Goal: Transaction & Acquisition: Purchase product/service

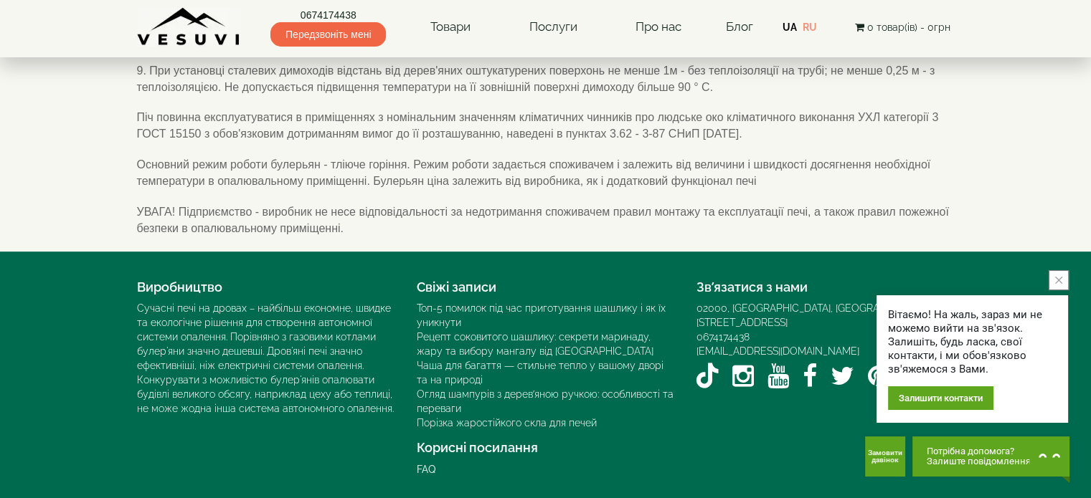
scroll to position [546, 0]
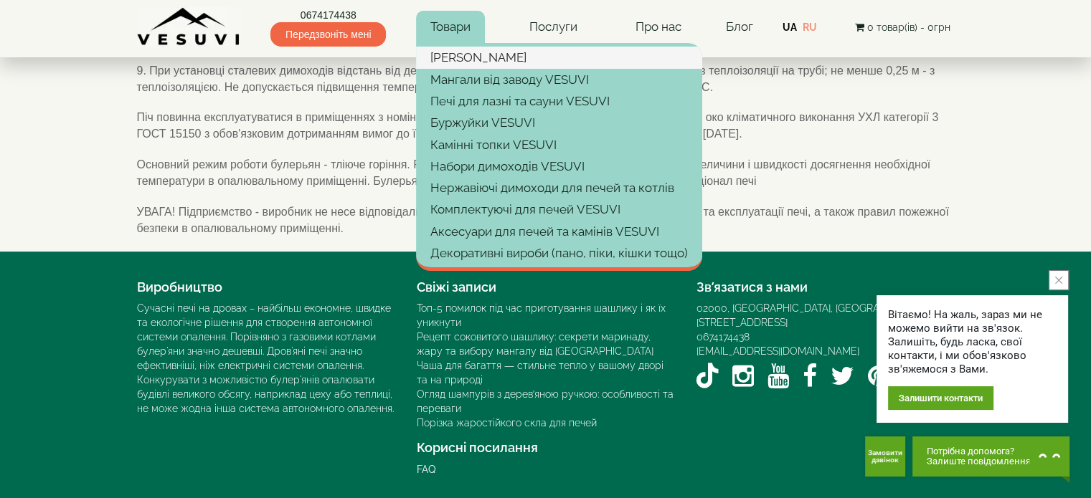
click at [468, 47] on link "[PERSON_NAME]" at bounding box center [559, 58] width 286 height 22
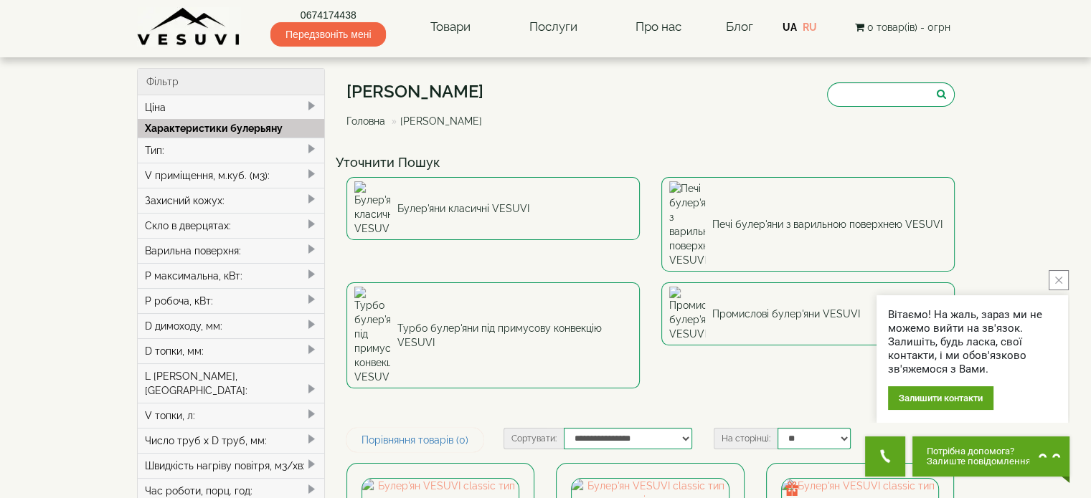
click at [310, 169] on span at bounding box center [310, 174] width 11 height 11
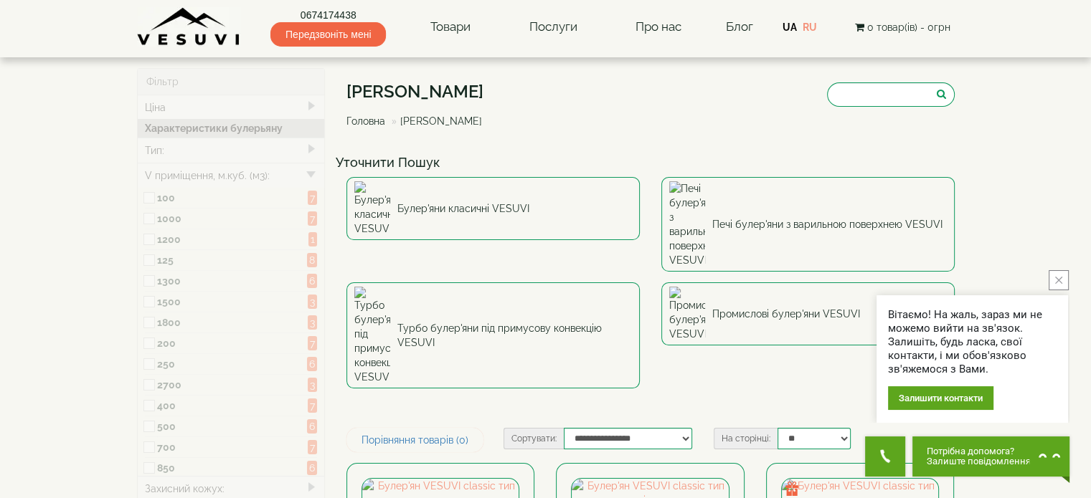
type input "*****"
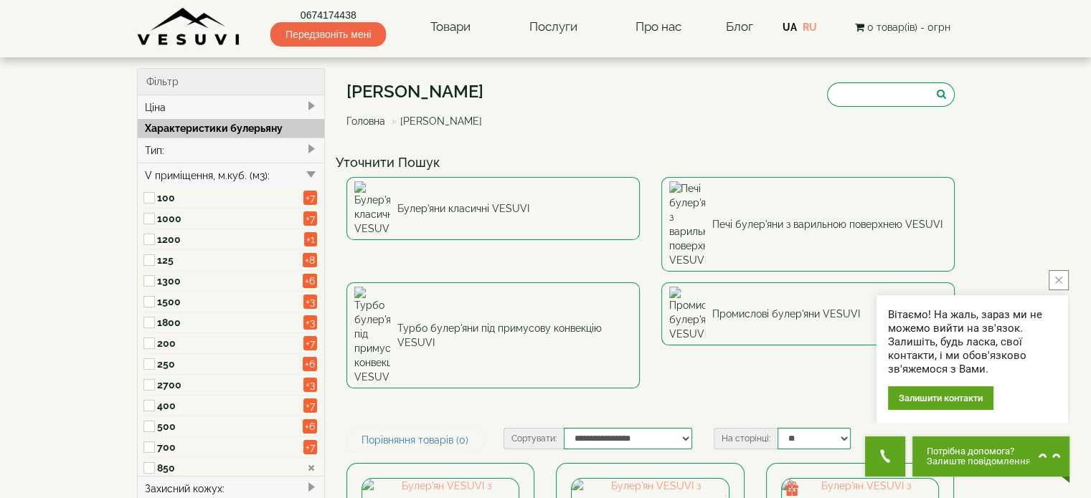
click at [1055, 274] on button "close button" at bounding box center [1058, 280] width 20 height 20
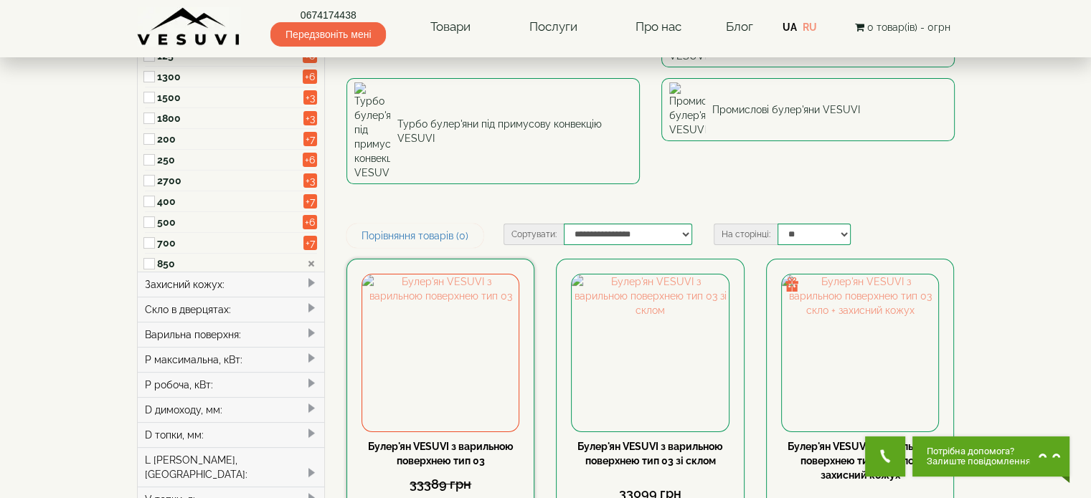
scroll to position [204, 0]
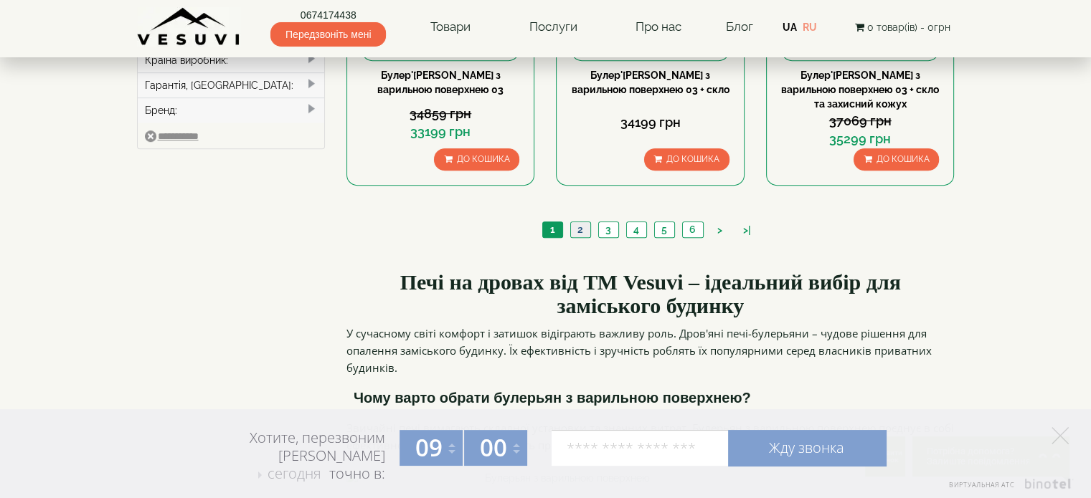
click at [579, 222] on link "2" at bounding box center [580, 229] width 20 height 15
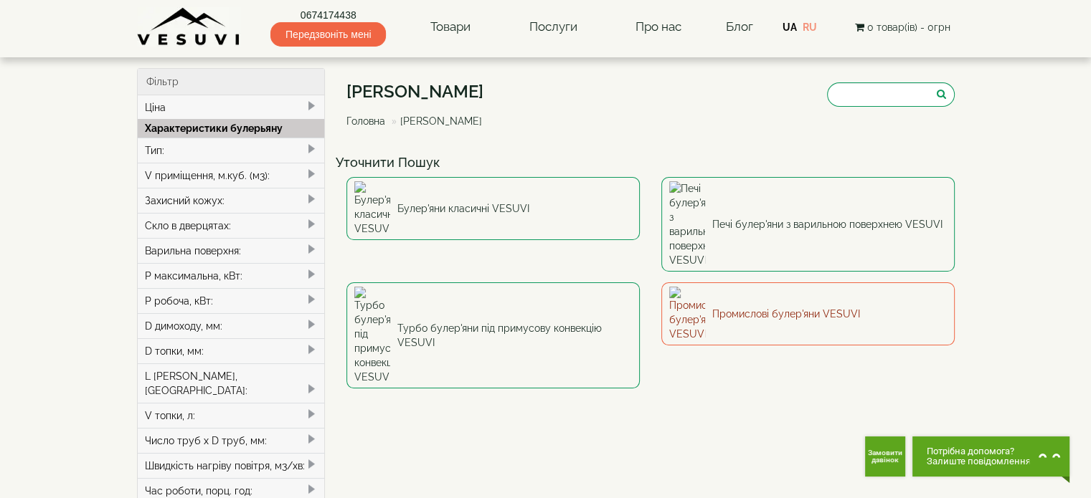
click at [783, 283] on link "Промислові булер'яни VESUVI" at bounding box center [807, 314] width 293 height 63
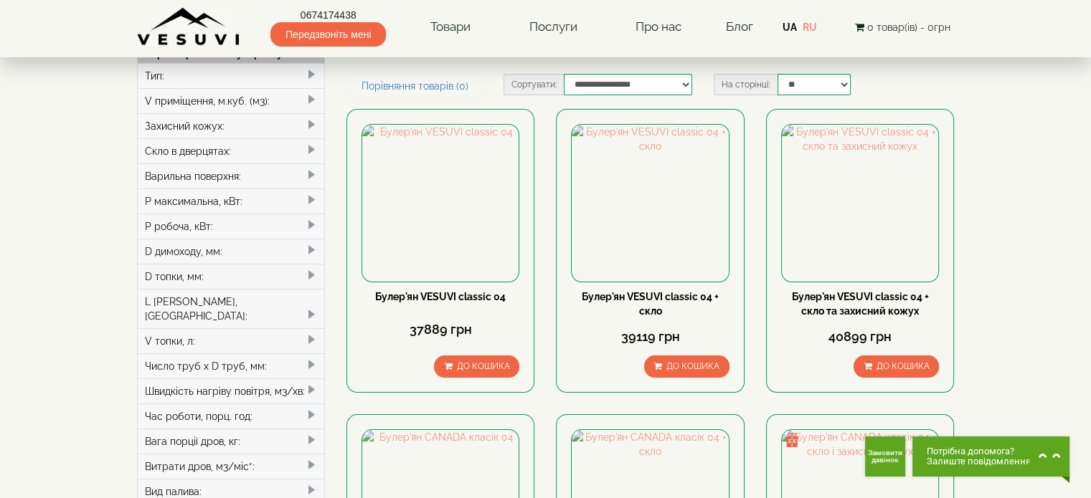
scroll to position [72, 0]
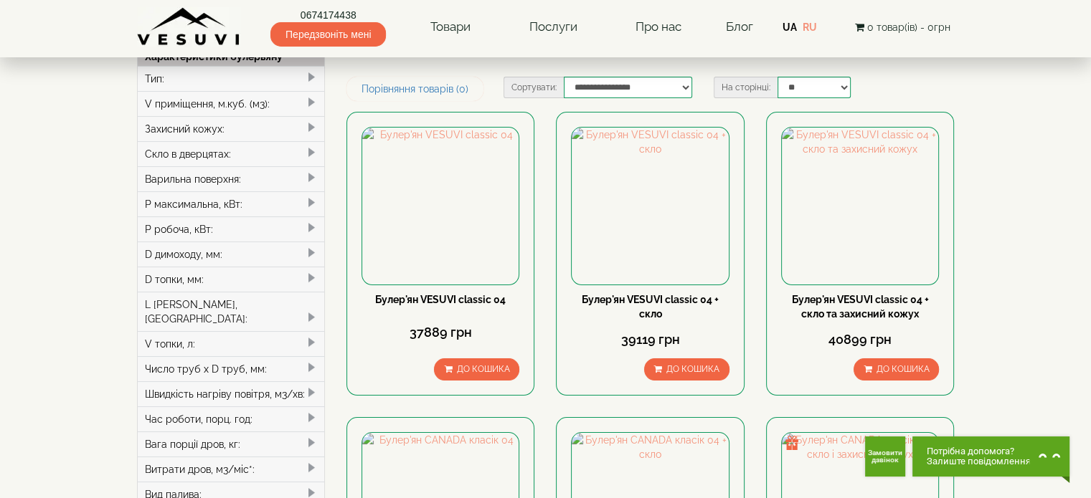
click at [309, 102] on span at bounding box center [310, 102] width 11 height 11
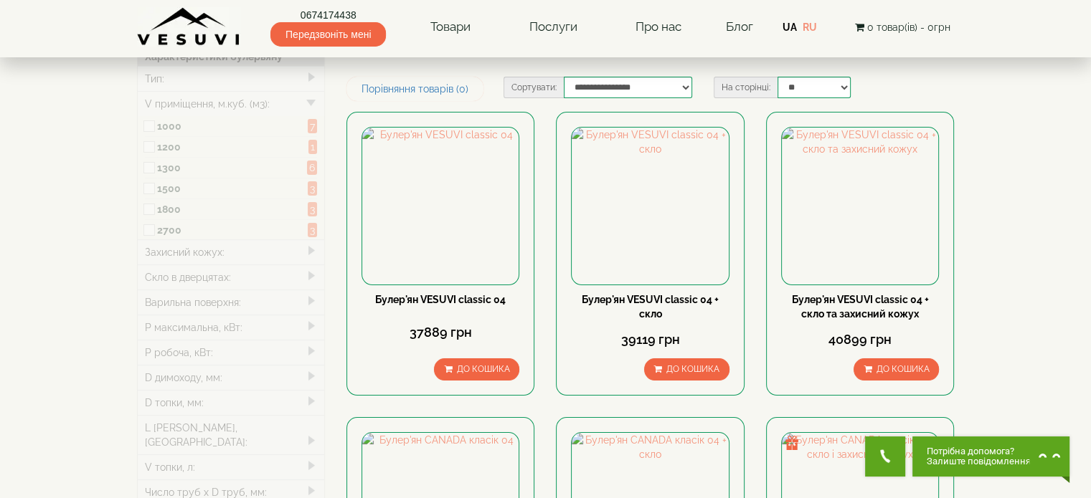
type input "*****"
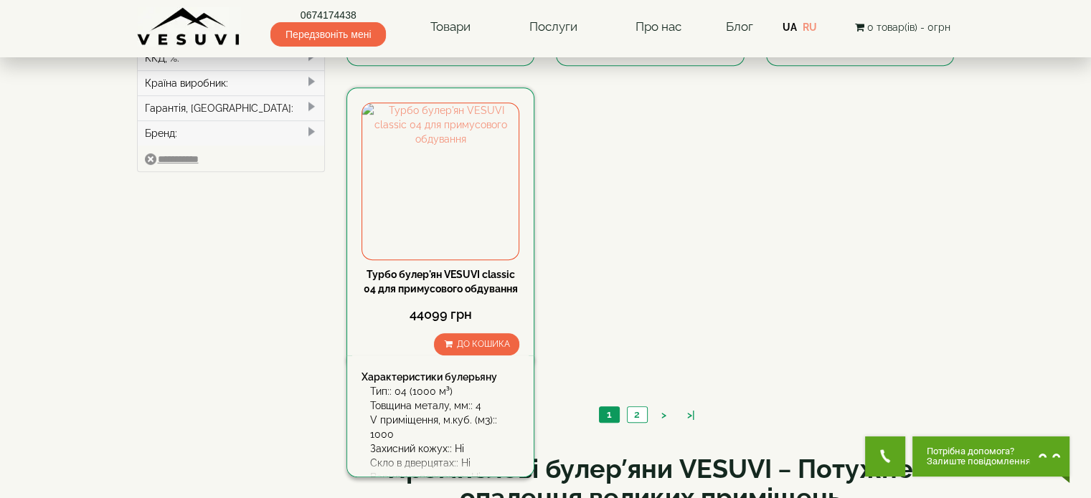
scroll to position [708, 0]
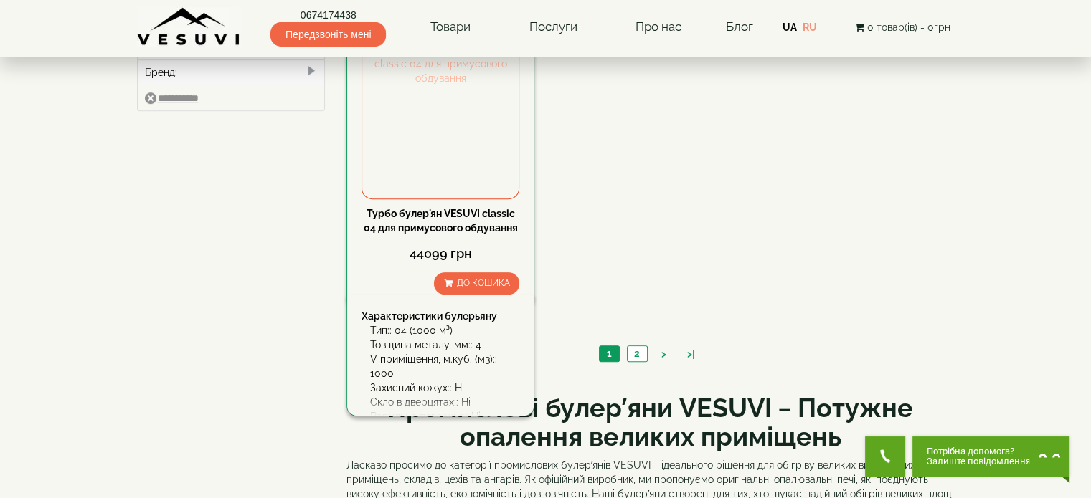
click at [410, 172] on img at bounding box center [440, 120] width 156 height 156
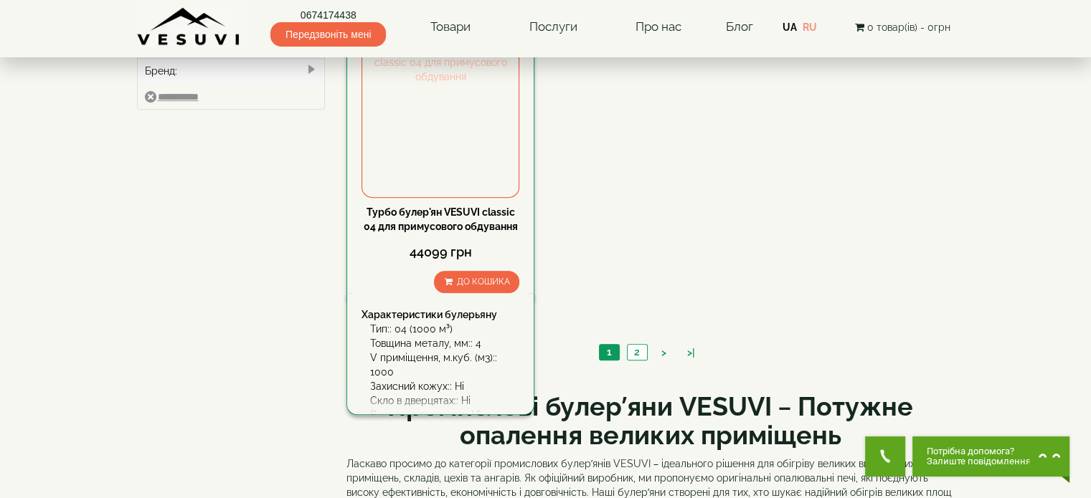
scroll to position [772, 0]
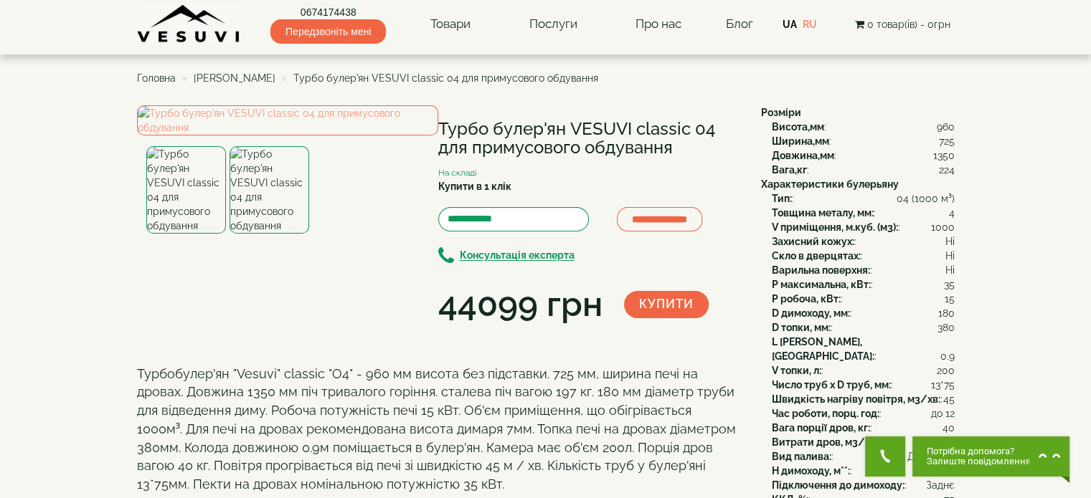
click at [275, 234] on img at bounding box center [269, 189] width 80 height 87
click at [260, 136] on img at bounding box center [287, 120] width 301 height 30
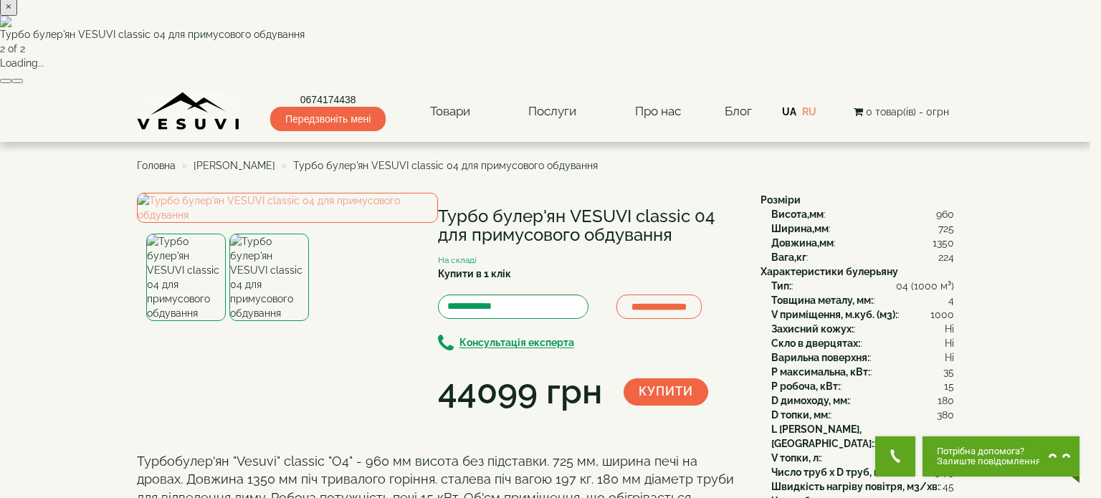
click at [17, 16] on button "×" at bounding box center [8, 6] width 17 height 19
